Goal: Navigation & Orientation: Find specific page/section

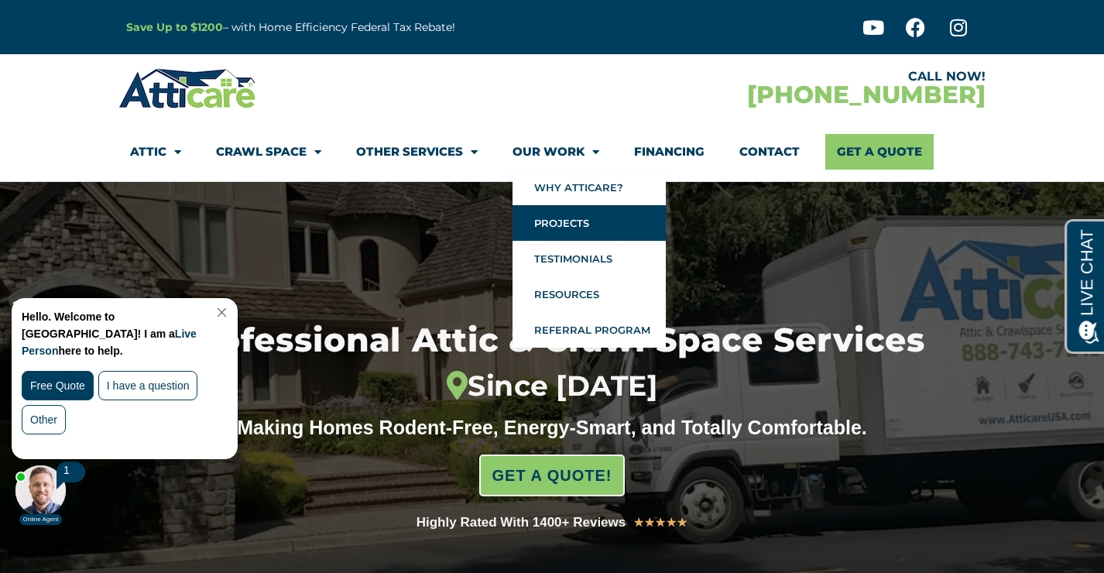
click at [574, 214] on link "Projects" at bounding box center [589, 223] width 153 height 36
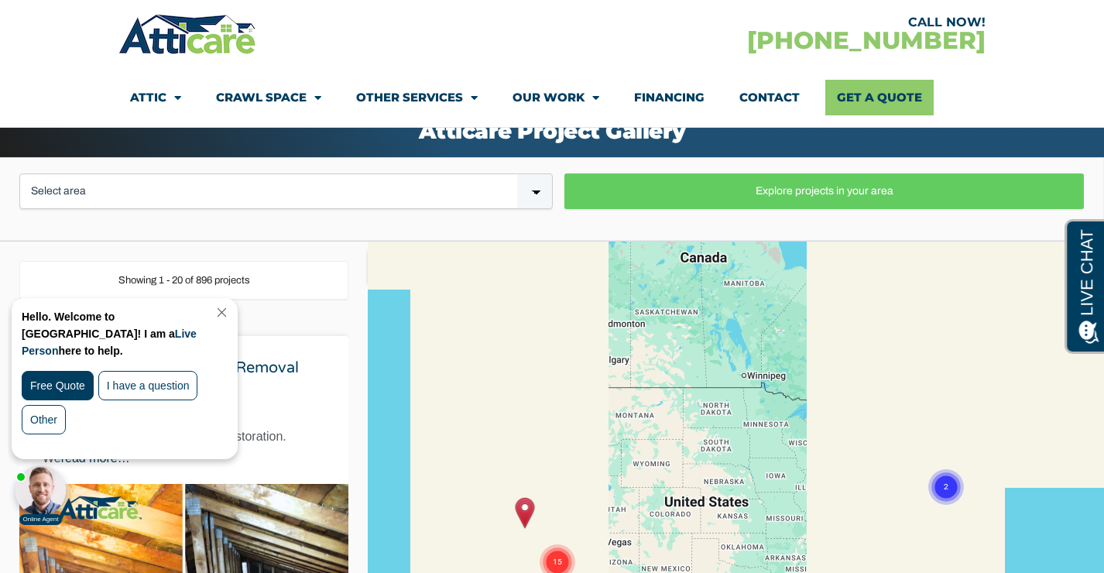
scroll to position [232, 0]
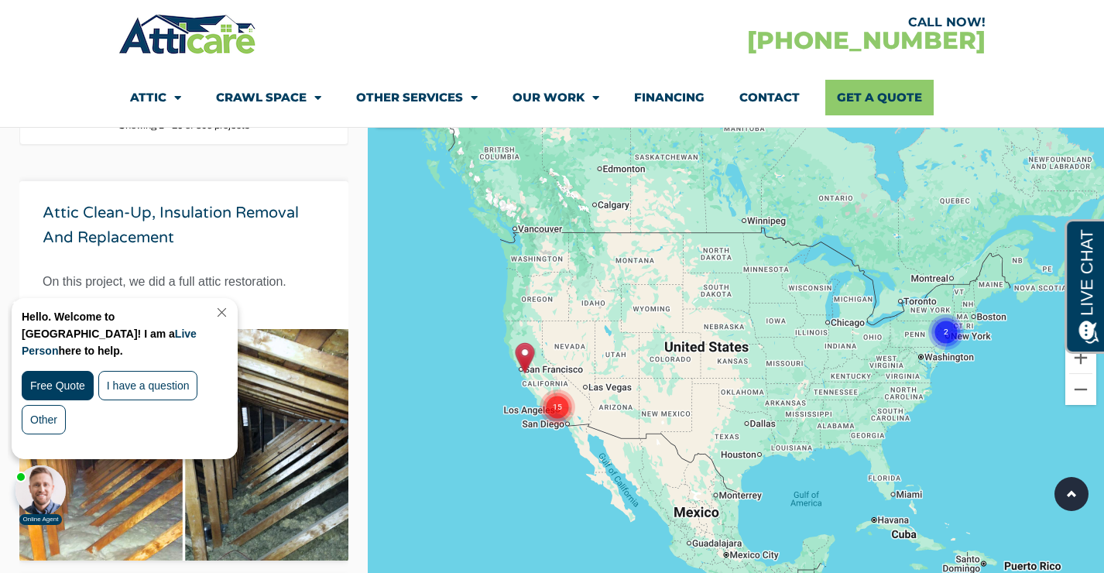
click at [231, 312] on link "Close Chat" at bounding box center [220, 313] width 21 height 12
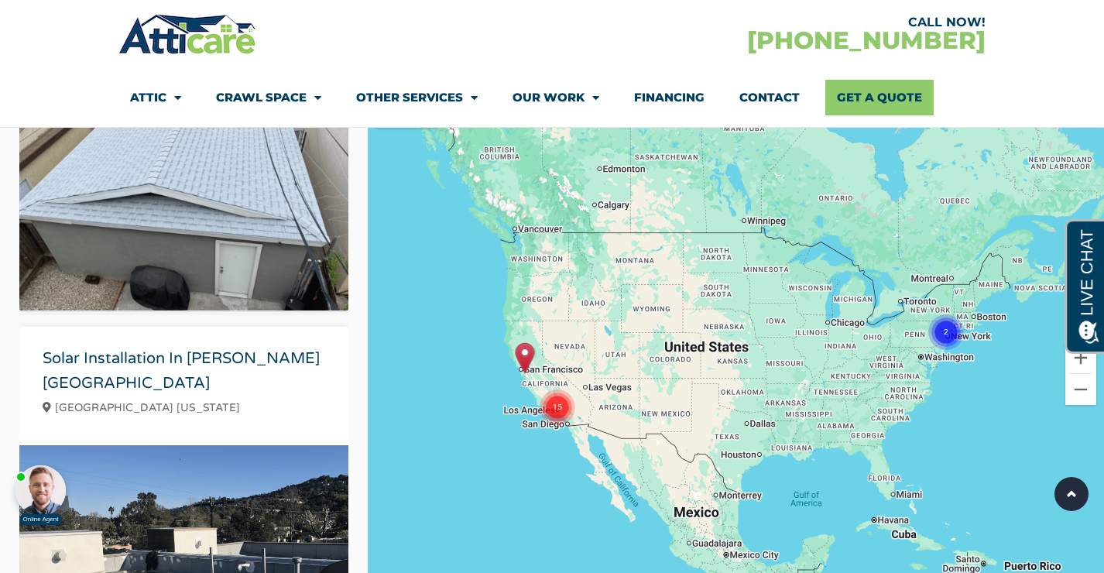
scroll to position [1703, 0]
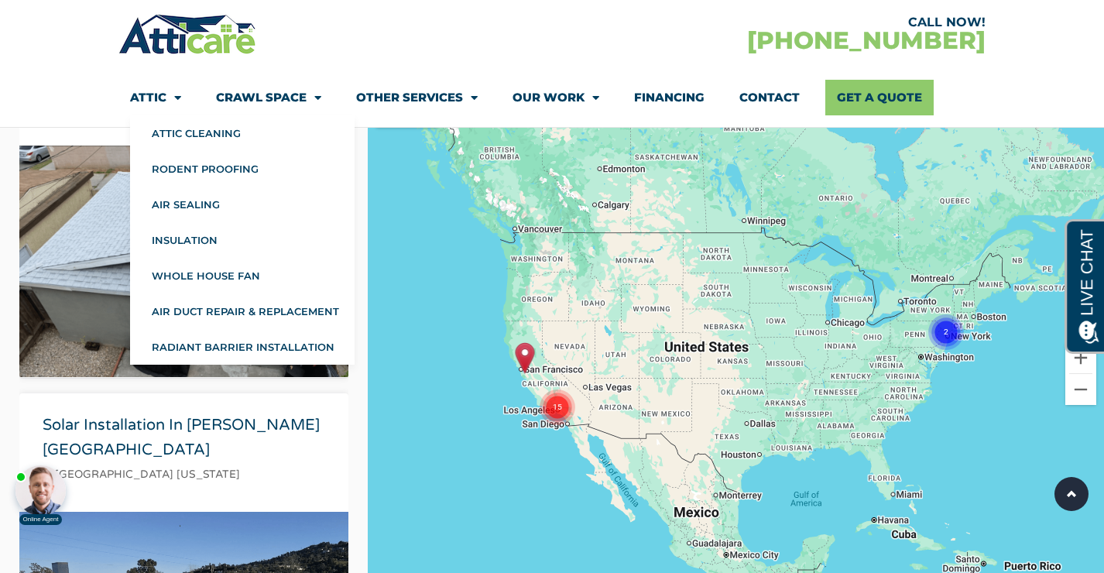
click at [170, 97] on span "Menu" at bounding box center [173, 97] width 15 height 27
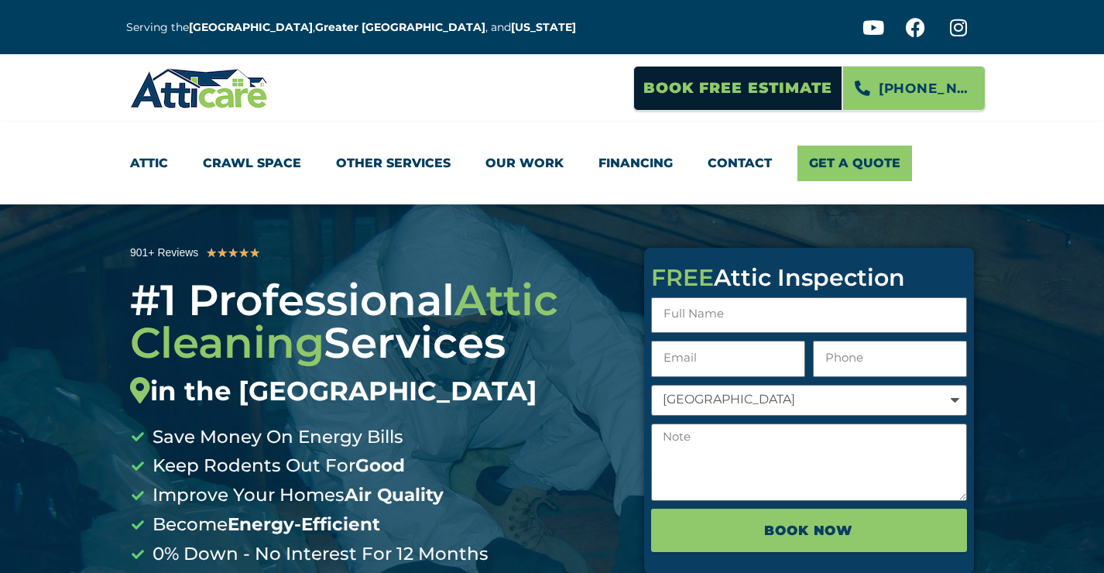
click at [170, 97] on img at bounding box center [199, 88] width 139 height 45
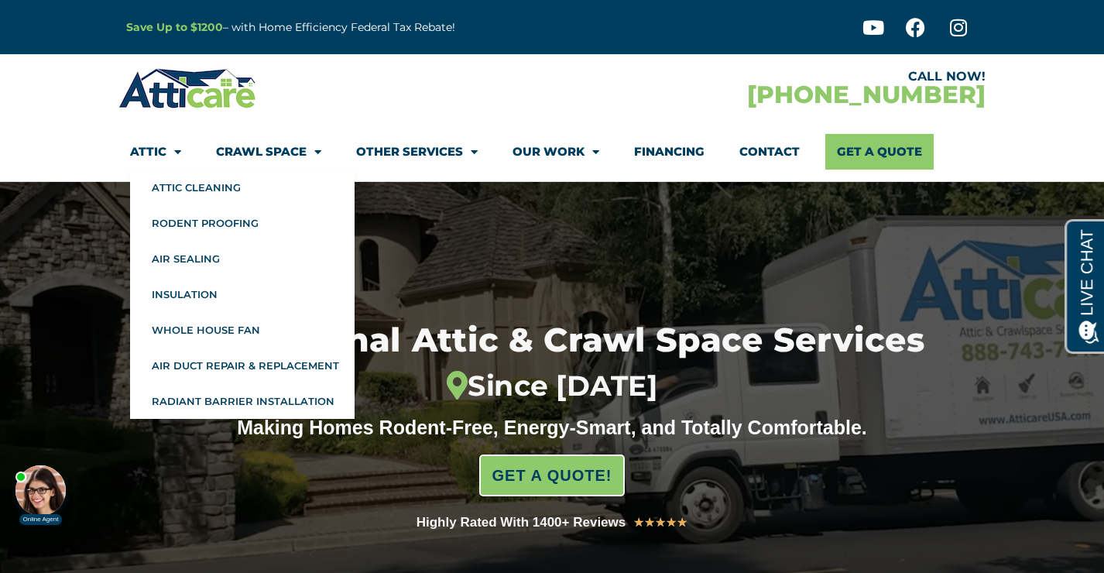
click at [146, 149] on link "Attic" at bounding box center [155, 152] width 51 height 36
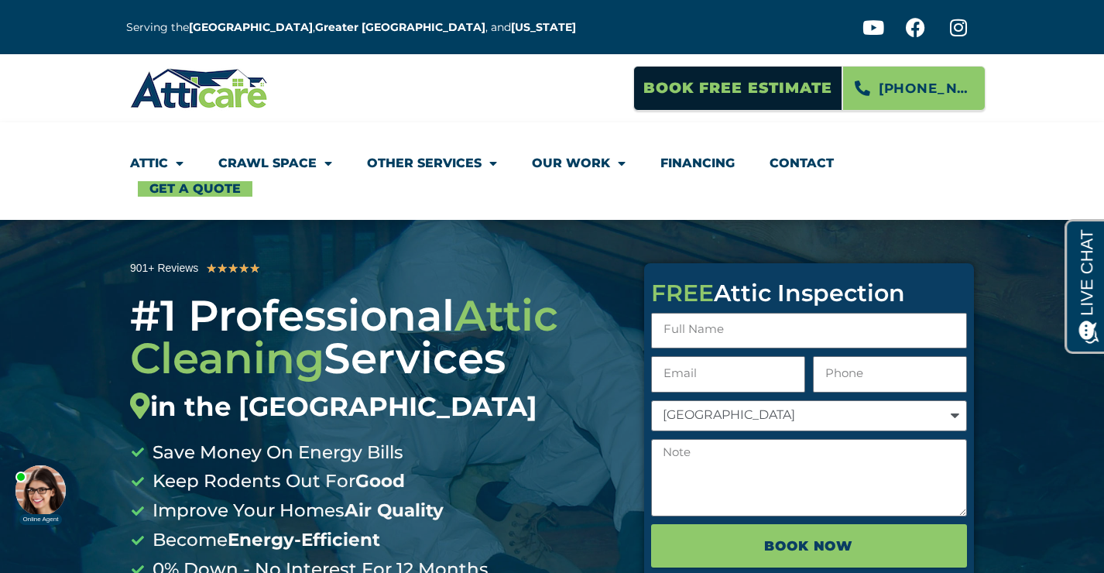
click at [146, 149] on link "Attic" at bounding box center [156, 164] width 53 height 36
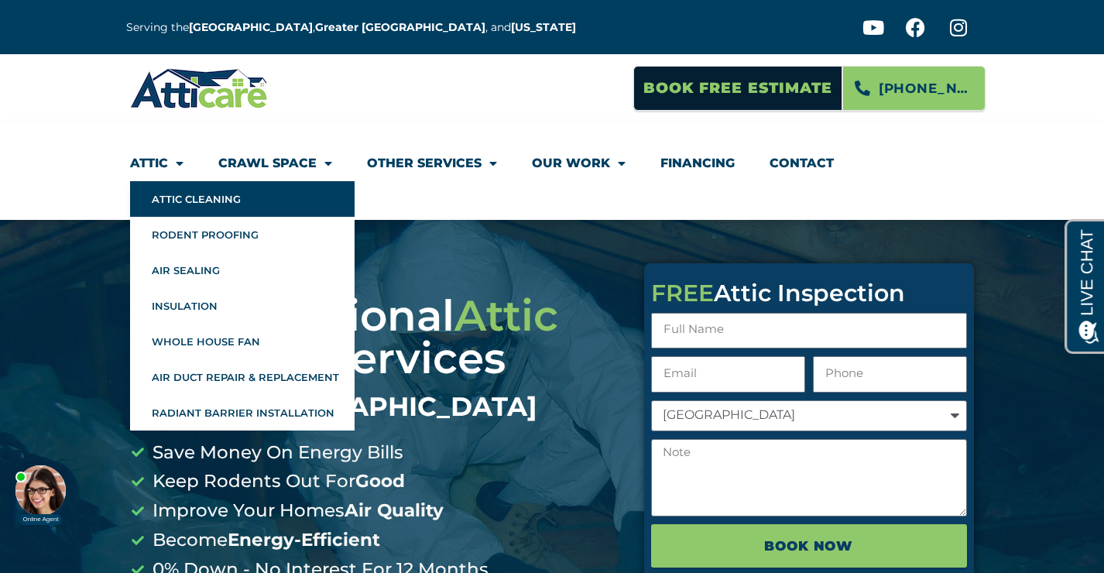
click at [213, 191] on link "Attic Cleaning" at bounding box center [242, 199] width 225 height 36
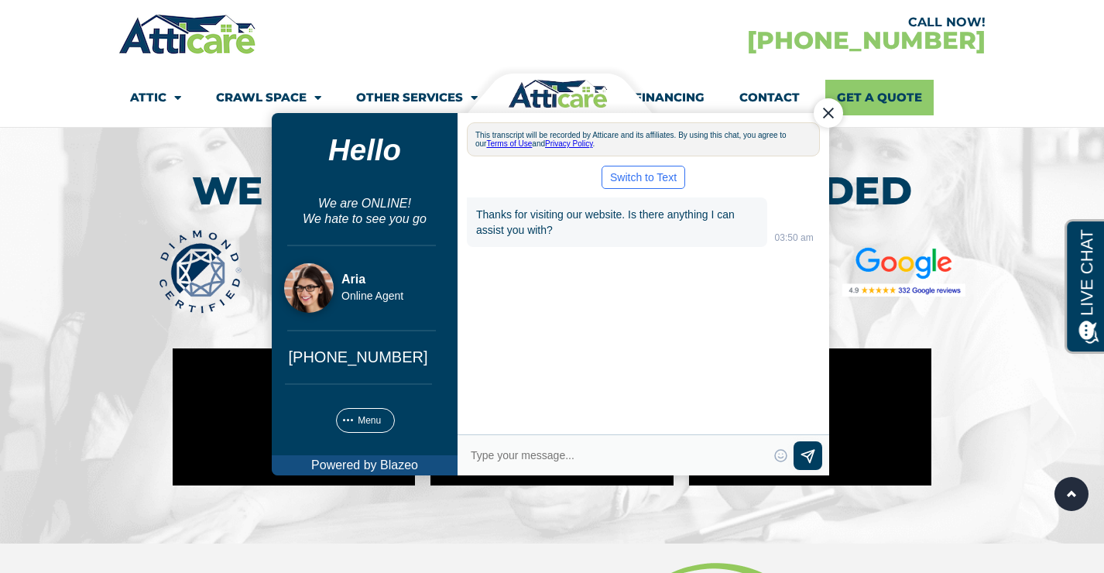
click at [821, 115] on div "Close Chat" at bounding box center [828, 112] width 29 height 29
